Goal: Information Seeking & Learning: Learn about a topic

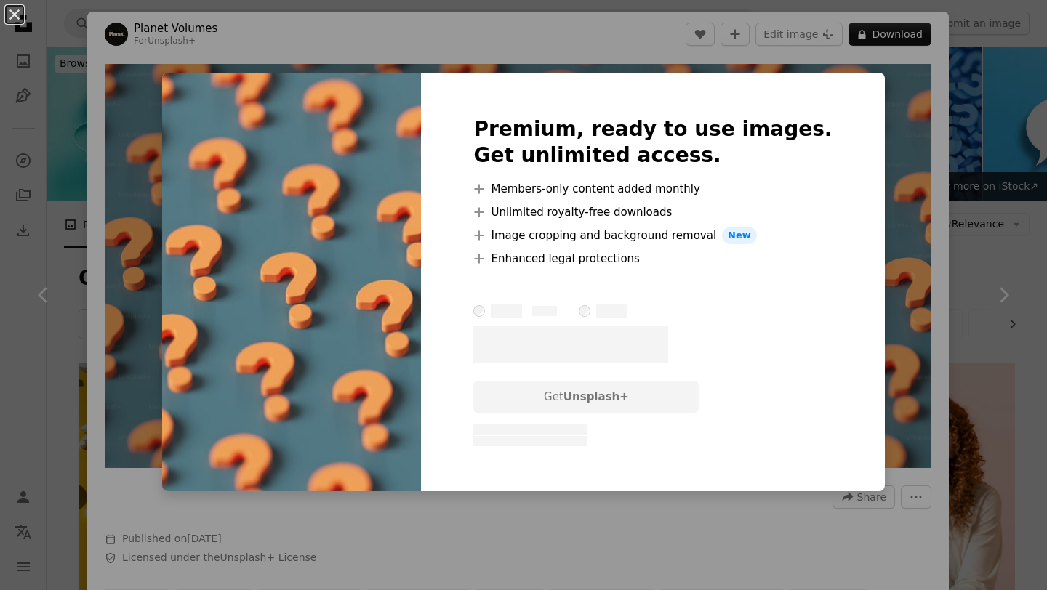
scroll to position [347, 0]
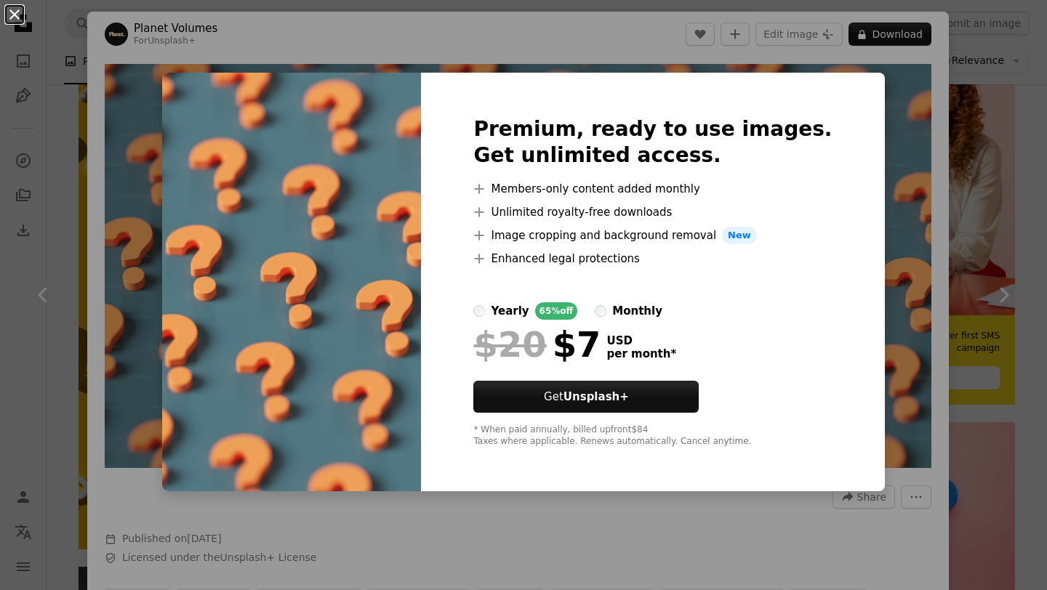
click at [18, 11] on button "An X shape" at bounding box center [14, 14] width 17 height 17
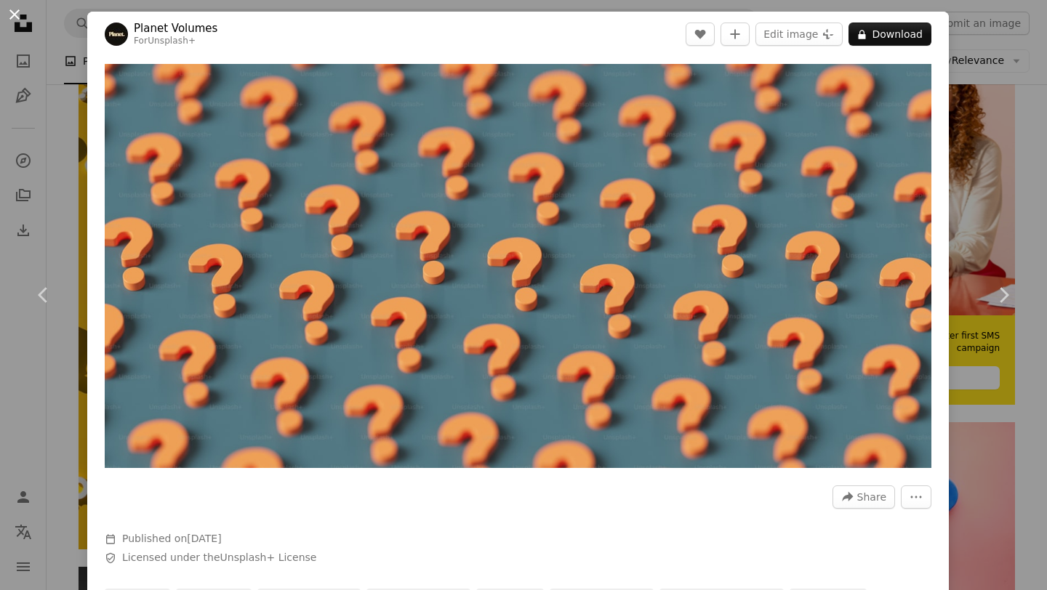
click at [13, 15] on button "An X shape" at bounding box center [14, 14] width 17 height 17
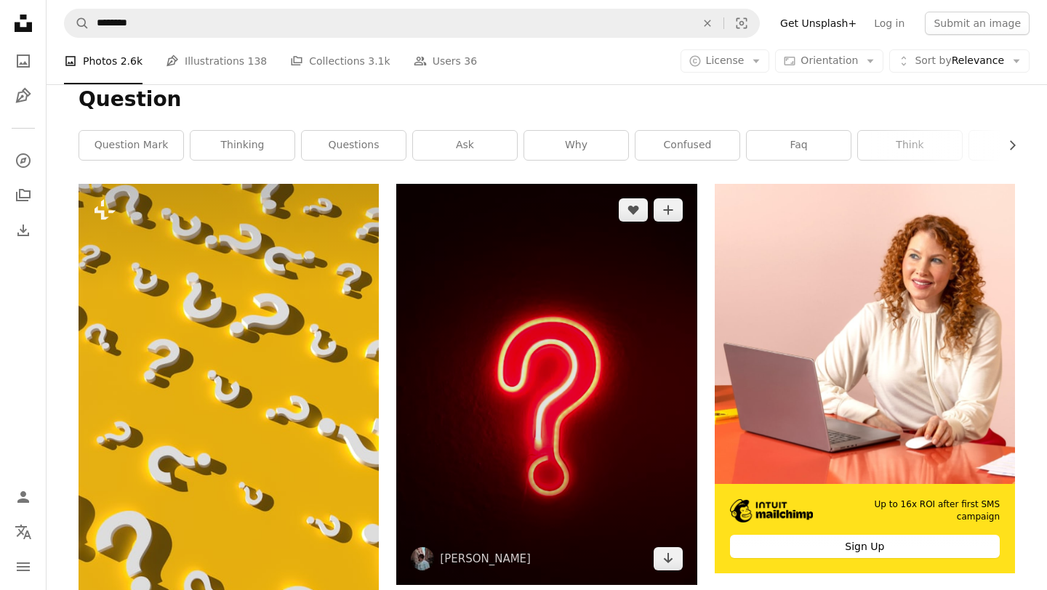
scroll to position [185, 0]
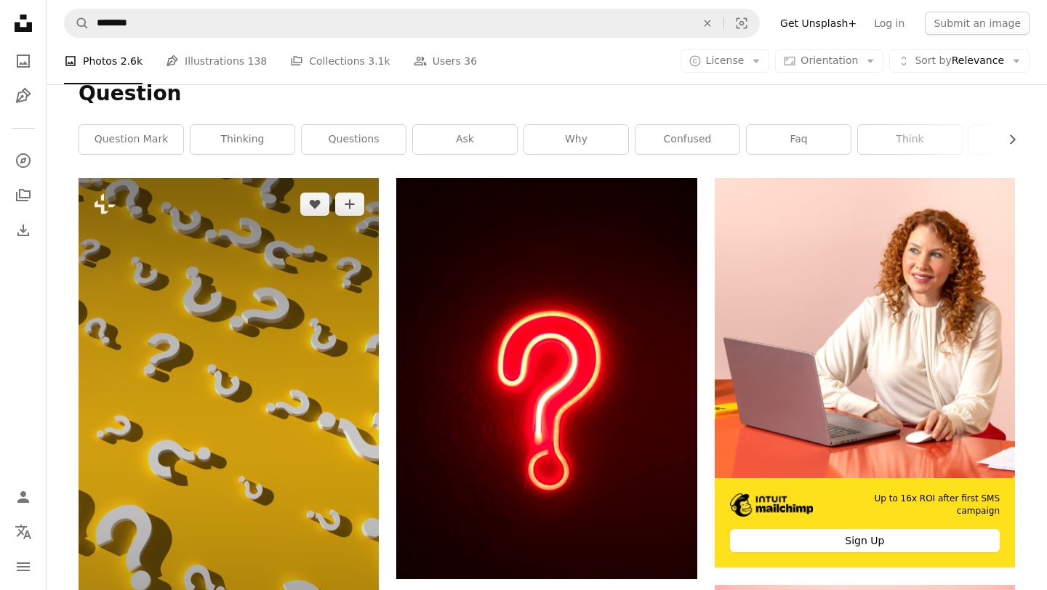
click at [257, 368] on img at bounding box center [229, 445] width 300 height 534
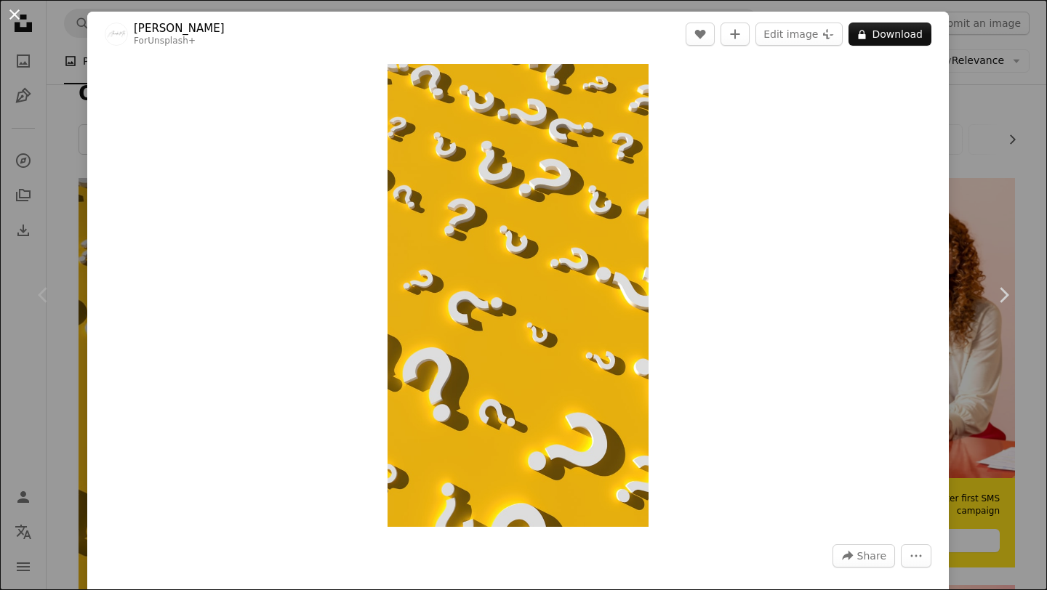
click at [15, 14] on button "An X shape" at bounding box center [14, 14] width 17 height 17
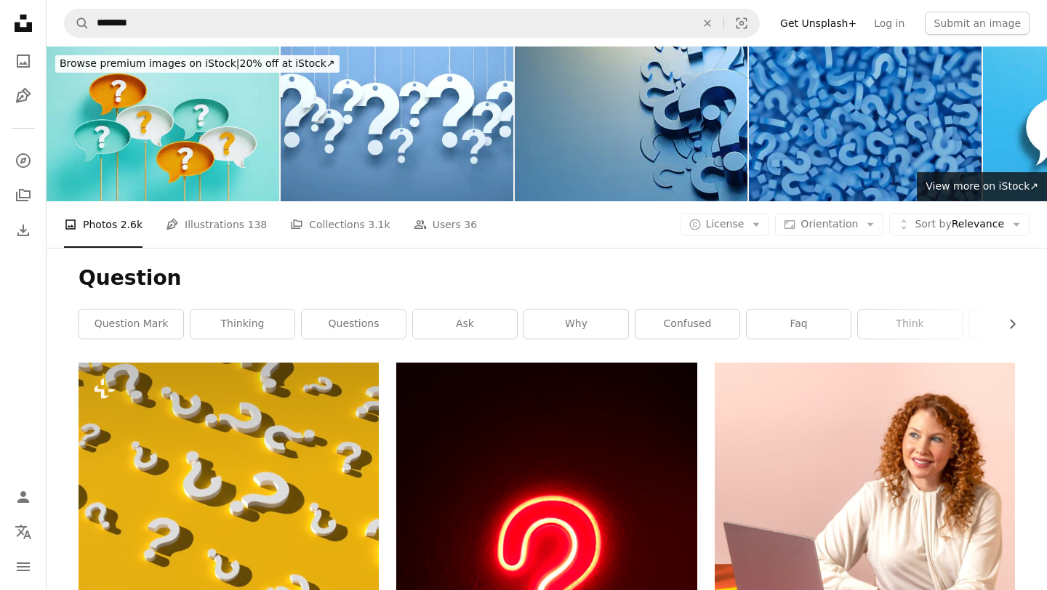
click at [98, 224] on li "A photo Photos 2.6k" at bounding box center [103, 224] width 79 height 47
click at [763, 224] on icon "Arrow down" at bounding box center [755, 224] width 13 height 13
click at [730, 343] on span "Free" at bounding box center [762, 341] width 89 height 15
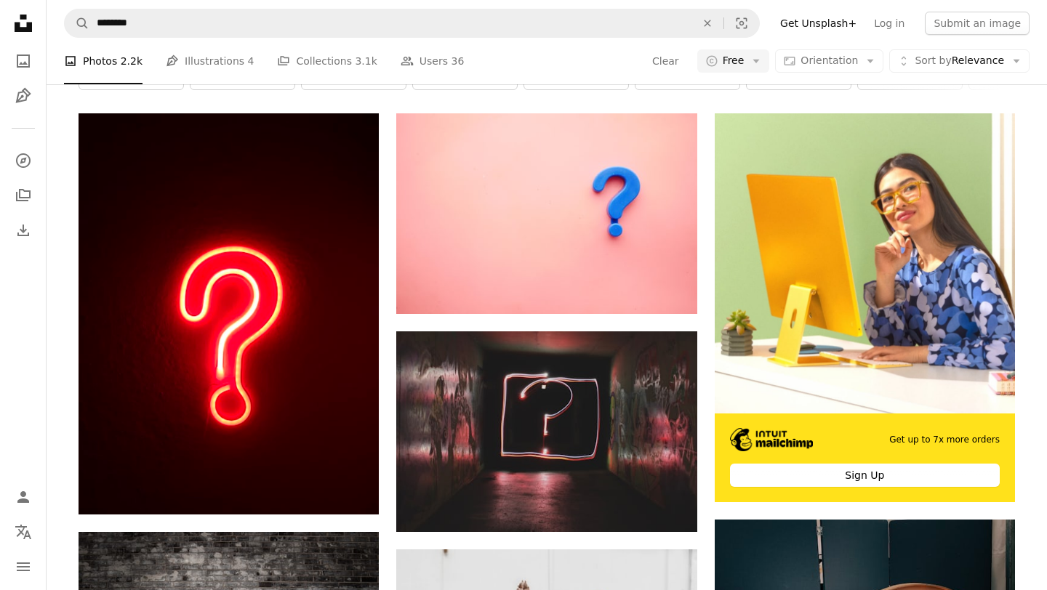
scroll to position [260, 0]
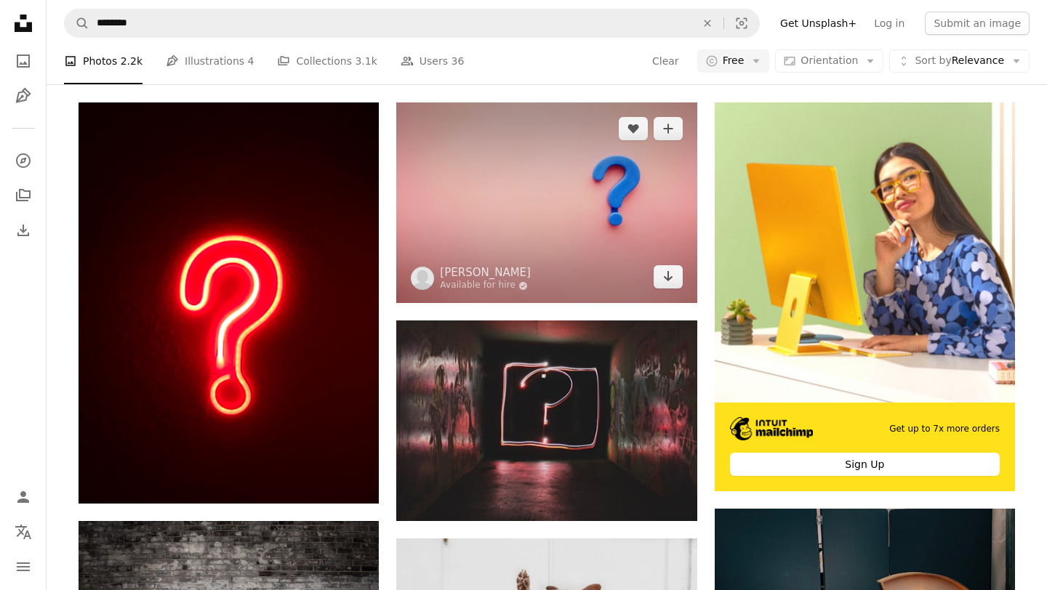
click at [611, 190] on img at bounding box center [546, 202] width 300 height 201
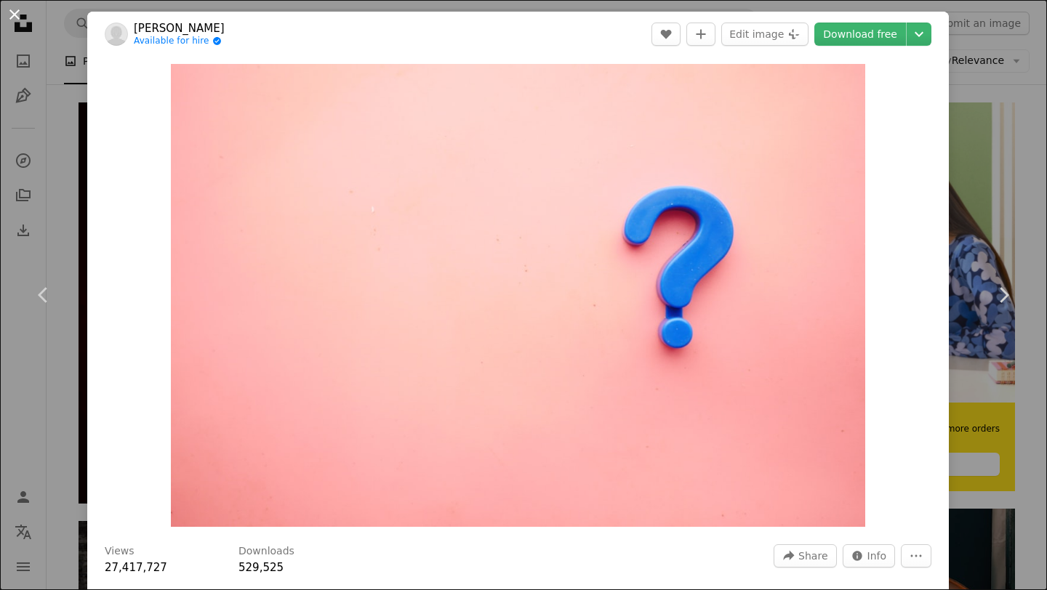
click at [15, 15] on button "An X shape" at bounding box center [14, 14] width 17 height 17
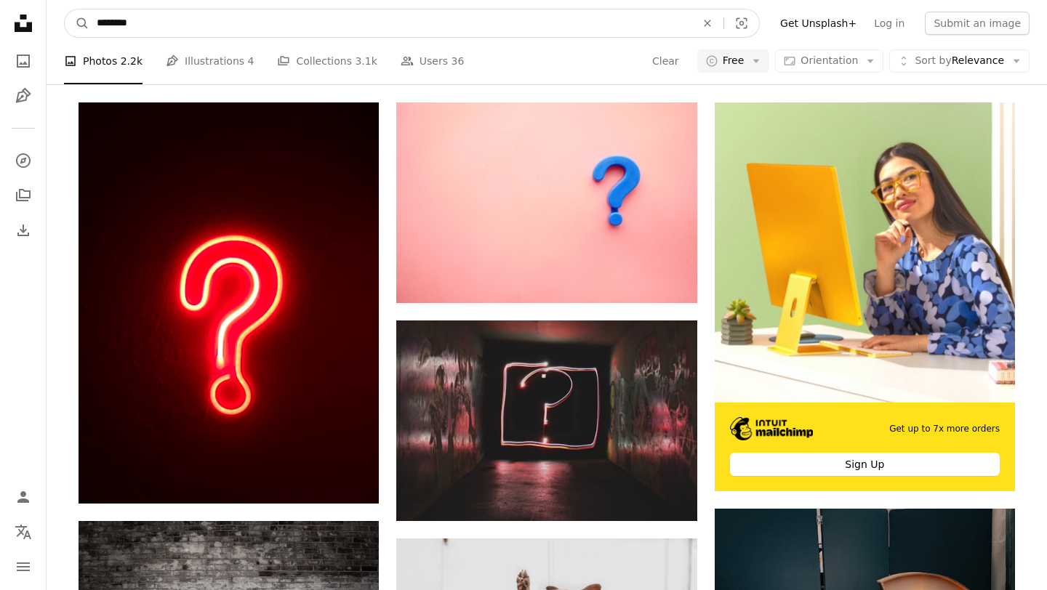
scroll to position [255, 0]
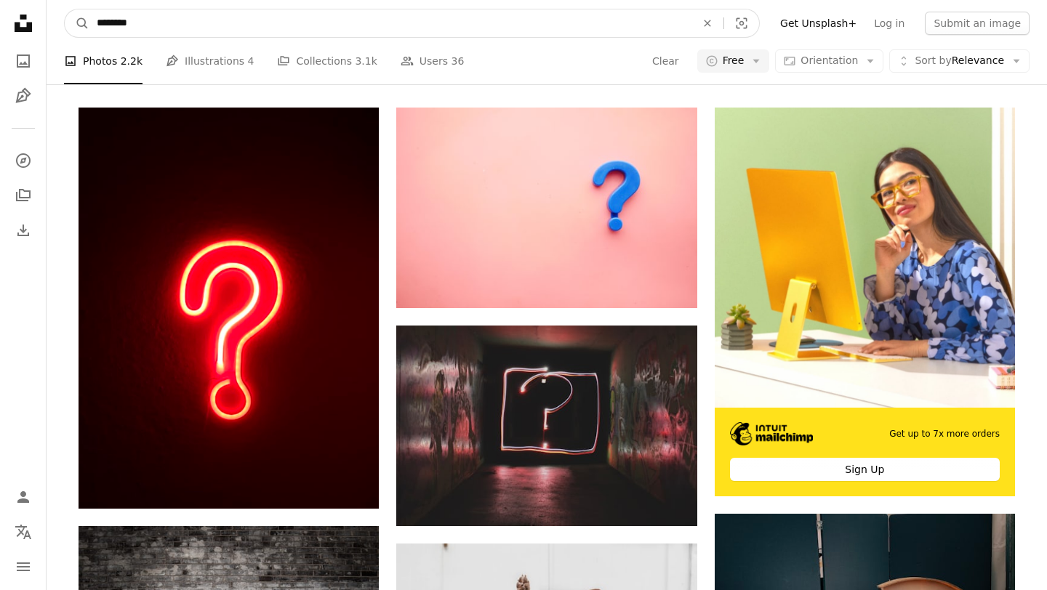
drag, startPoint x: 89, startPoint y: 17, endPoint x: 31, endPoint y: 12, distance: 58.4
type input "**********"
click at [65, 9] on button "A magnifying glass" at bounding box center [77, 23] width 25 height 28
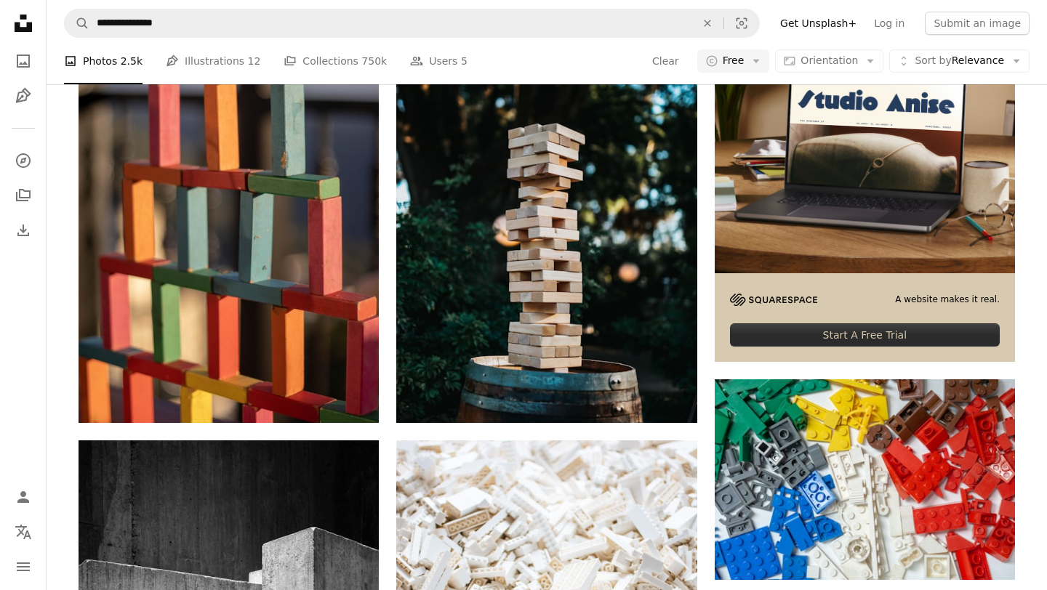
scroll to position [408, 0]
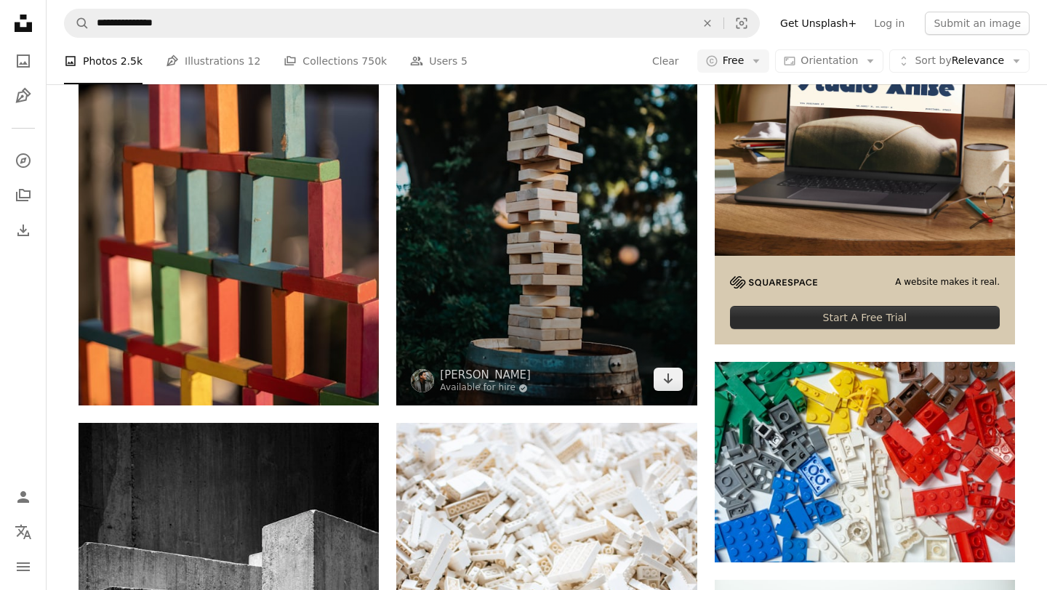
click at [456, 194] on img at bounding box center [546, 180] width 300 height 451
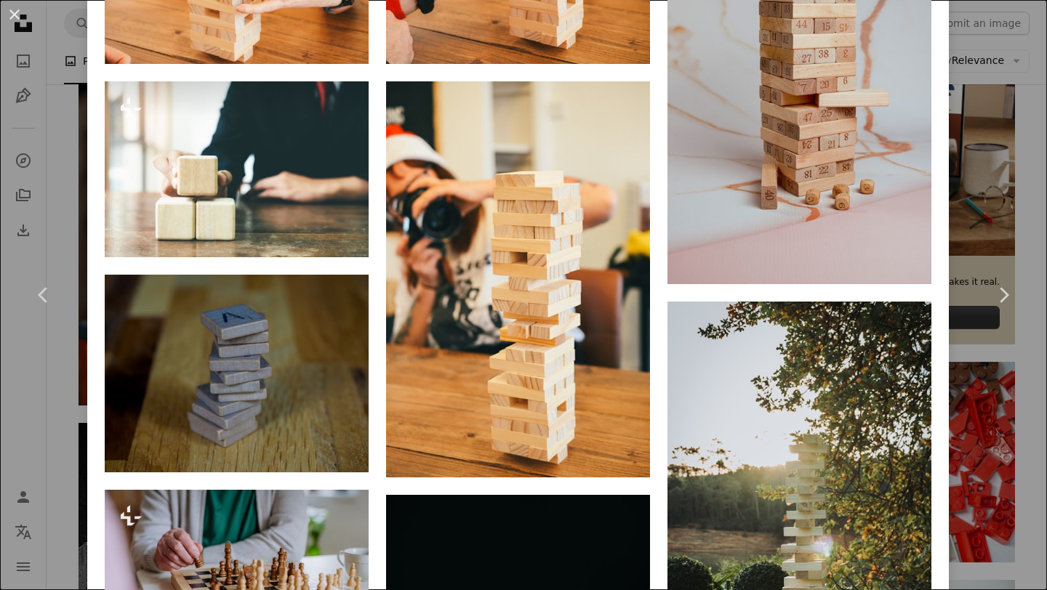
scroll to position [1224, 0]
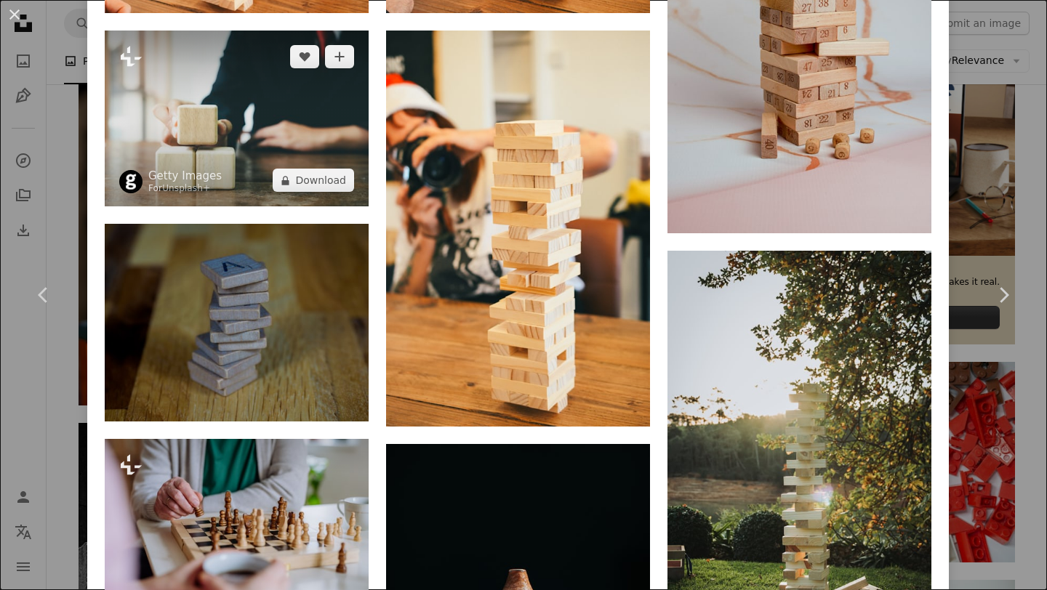
click at [233, 121] on img at bounding box center [237, 119] width 264 height 176
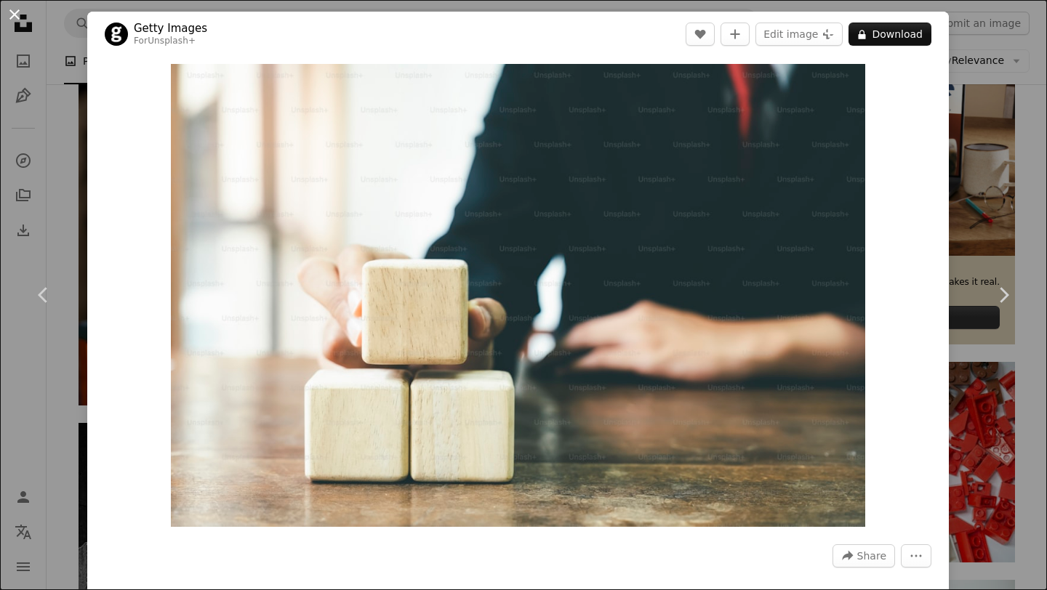
click at [14, 15] on button "An X shape" at bounding box center [14, 14] width 17 height 17
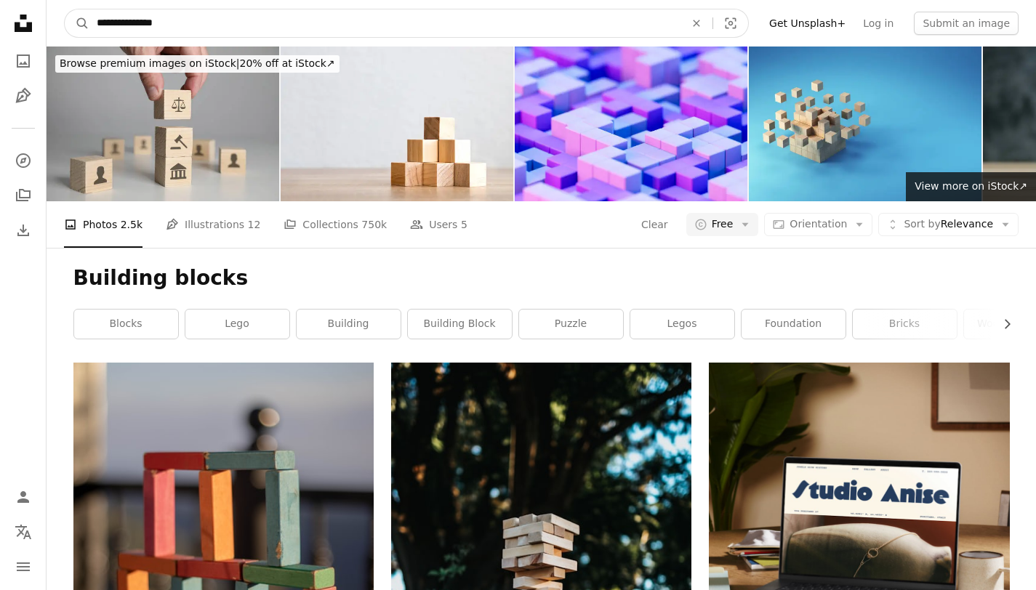
click at [212, 30] on input "**********" at bounding box center [384, 23] width 591 height 28
drag, startPoint x: 194, startPoint y: 25, endPoint x: 58, endPoint y: 19, distance: 136.1
click at [58, 19] on nav "**********" at bounding box center [541, 23] width 989 height 47
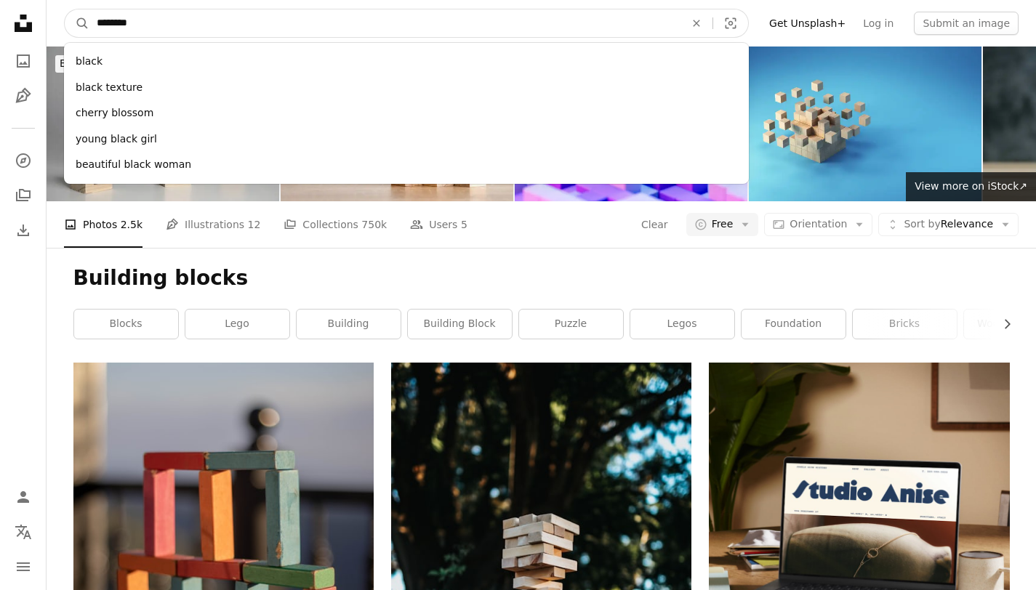
type input "********"
click at [65, 9] on button "A magnifying glass" at bounding box center [77, 23] width 25 height 28
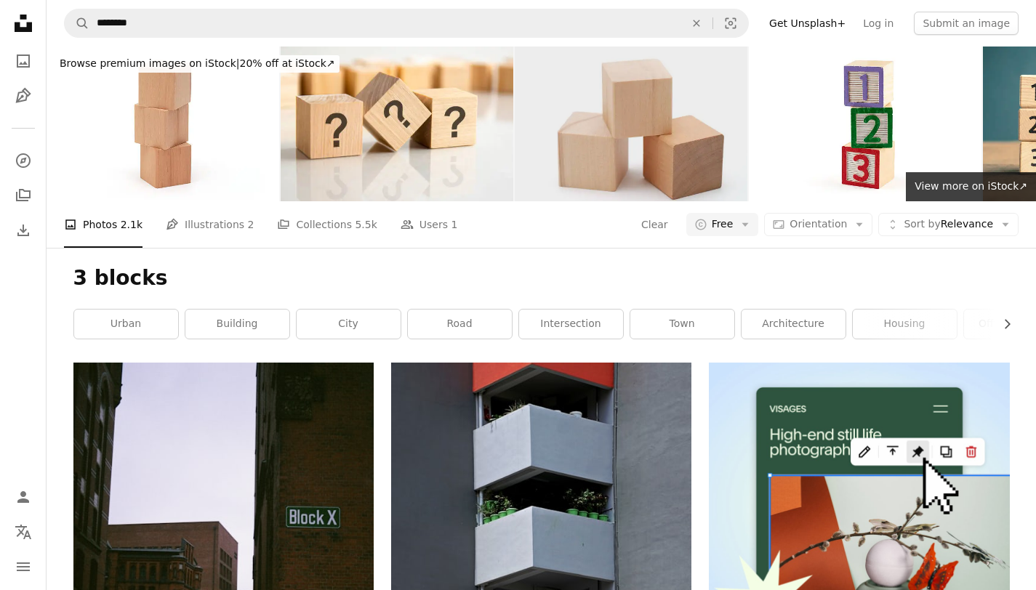
click at [619, 125] on img at bounding box center [631, 124] width 233 height 155
